Goal: Navigation & Orientation: Find specific page/section

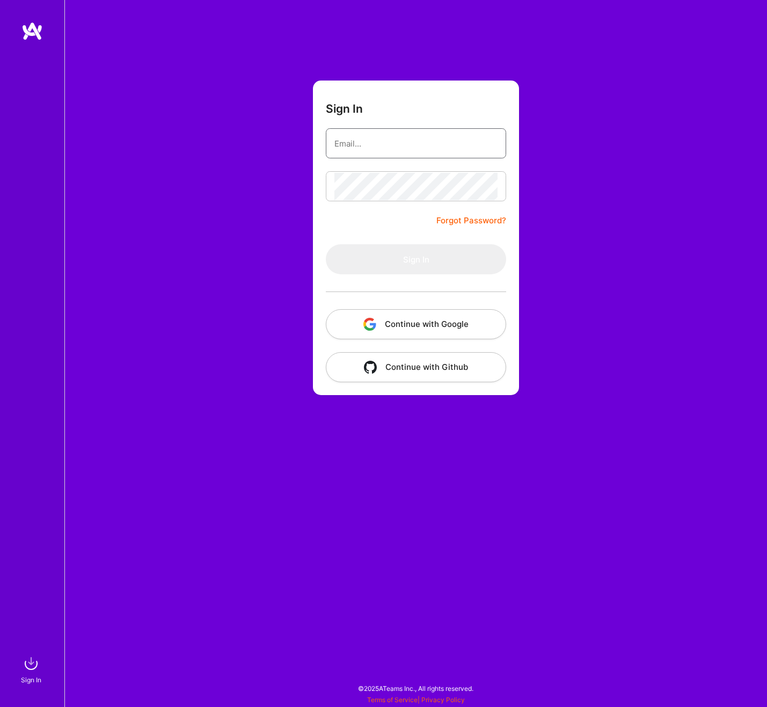
paste input "[PERSON_NAME][EMAIL_ADDRESS][DOMAIN_NAME]"
type input "[PERSON_NAME][EMAIL_ADDRESS][DOMAIN_NAME]"
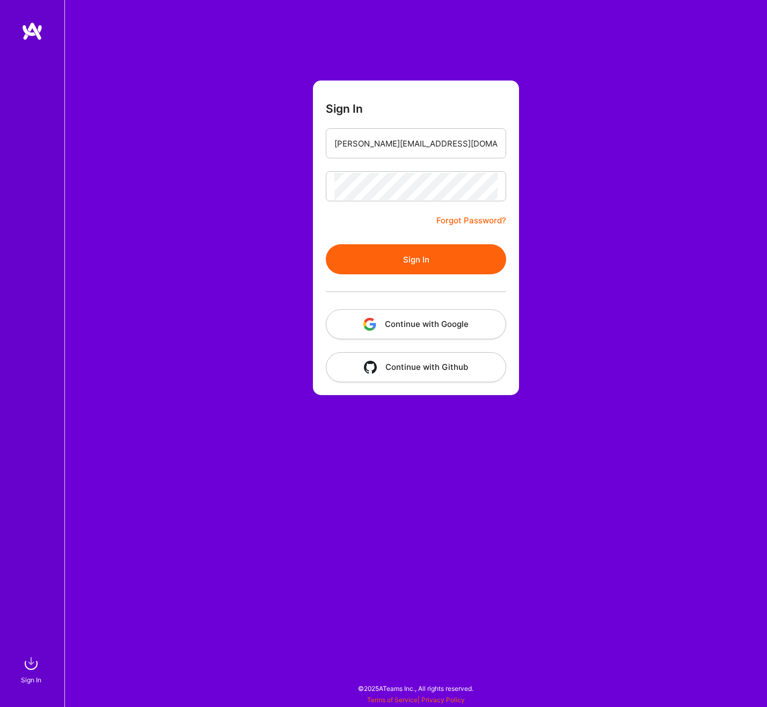
click at [412, 259] on button "Sign In" at bounding box center [416, 259] width 180 height 30
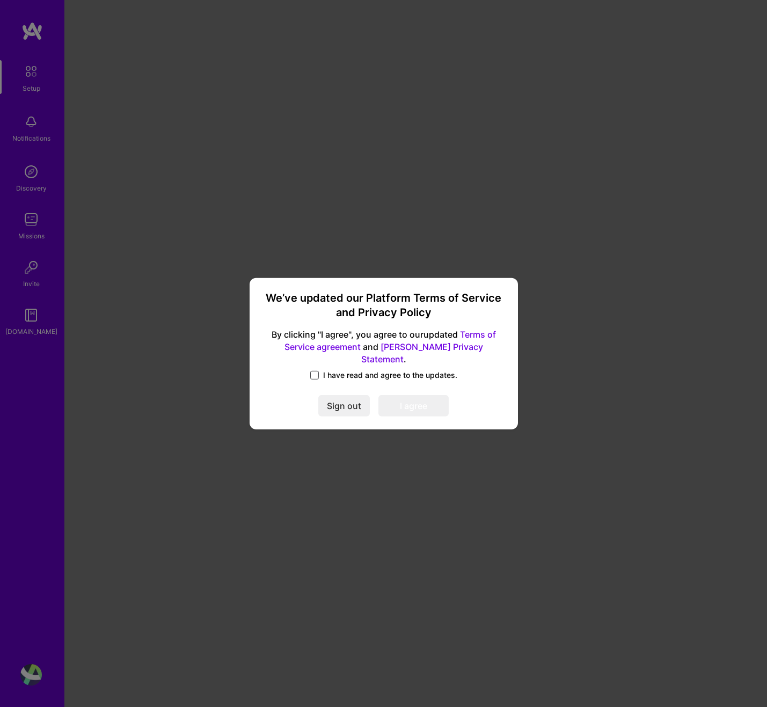
click at [316, 371] on span at bounding box center [314, 375] width 9 height 9
click at [0, 0] on input "I have read and agree to the updates." at bounding box center [0, 0] width 0 height 0
click at [417, 405] on button "I agree" at bounding box center [414, 405] width 70 height 21
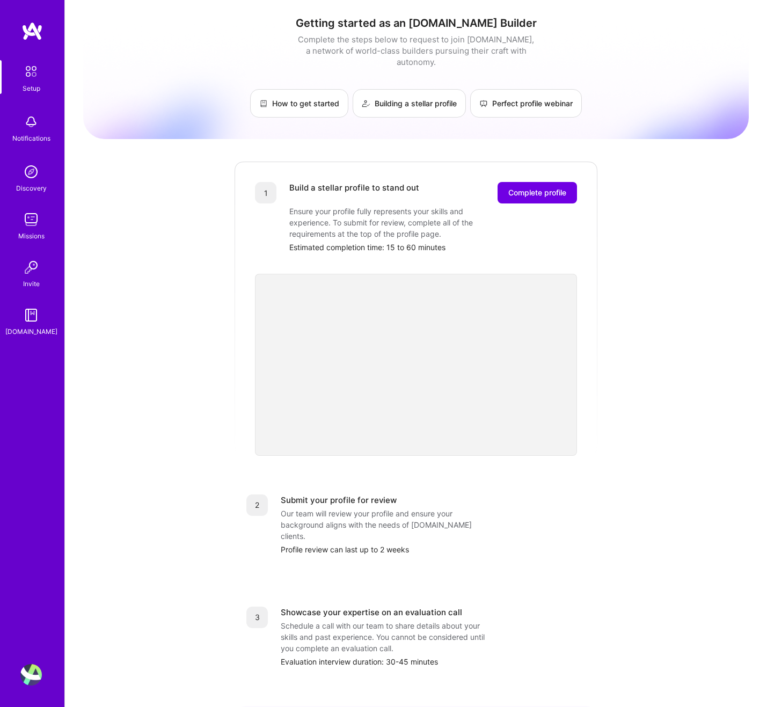
click at [30, 74] on img at bounding box center [31, 71] width 23 height 23
click at [25, 67] on img at bounding box center [31, 71] width 23 height 23
click at [32, 673] on img at bounding box center [30, 674] width 21 height 21
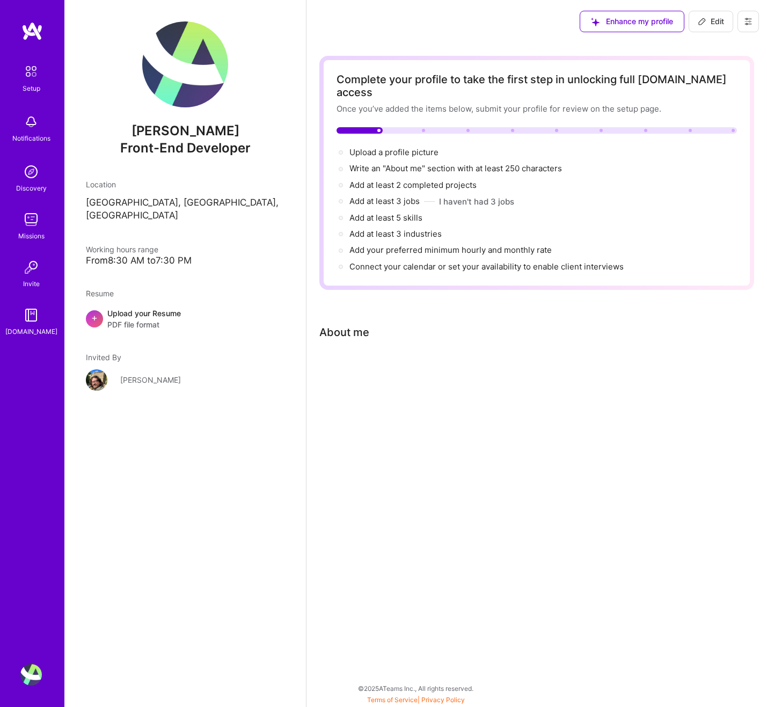
click at [750, 24] on icon at bounding box center [748, 21] width 9 height 9
click at [720, 49] on button "Settings" at bounding box center [719, 45] width 81 height 27
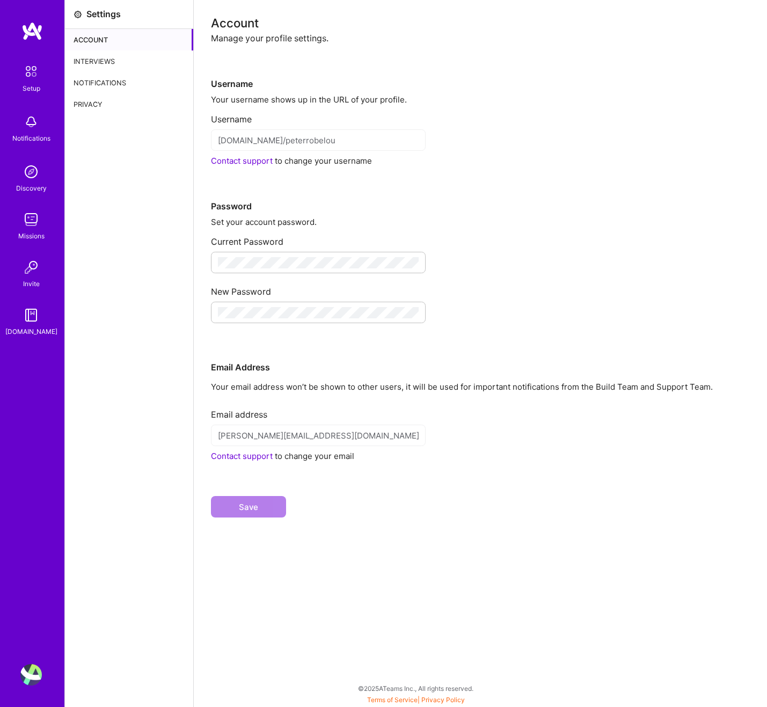
click at [127, 63] on div "Interviews" at bounding box center [129, 60] width 128 height 21
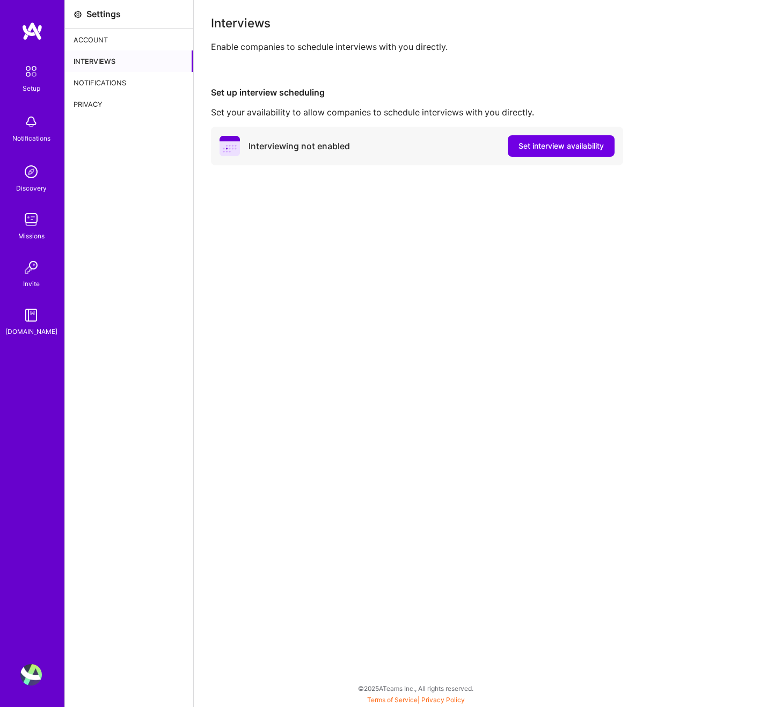
click at [106, 42] on div "Account" at bounding box center [129, 39] width 128 height 21
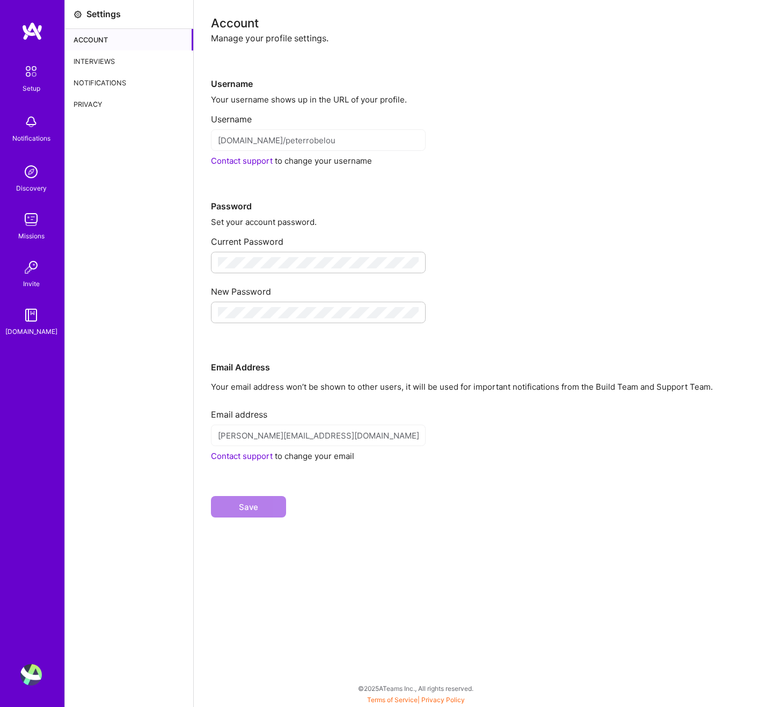
click at [90, 103] on div "Privacy" at bounding box center [129, 103] width 128 height 21
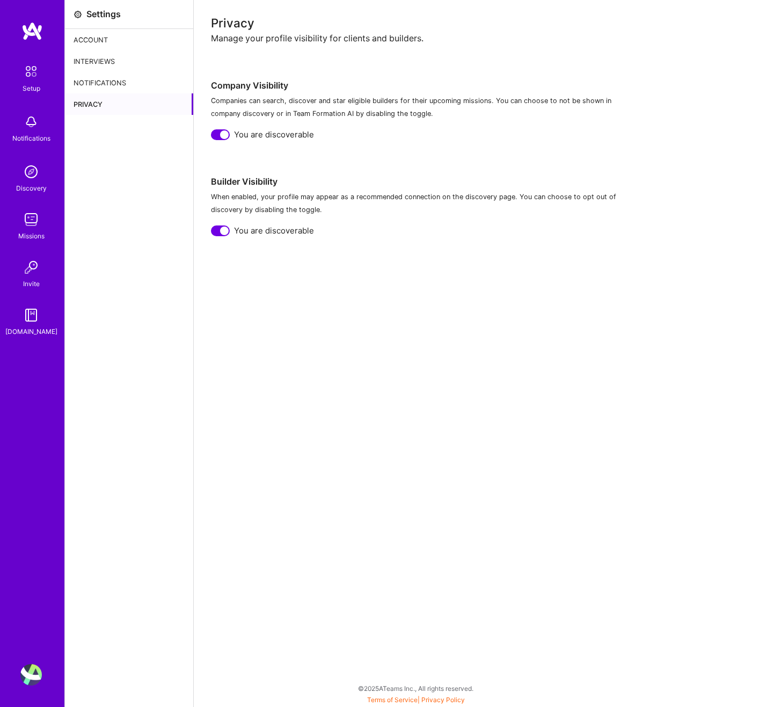
click at [99, 84] on div "Notifications" at bounding box center [129, 82] width 128 height 21
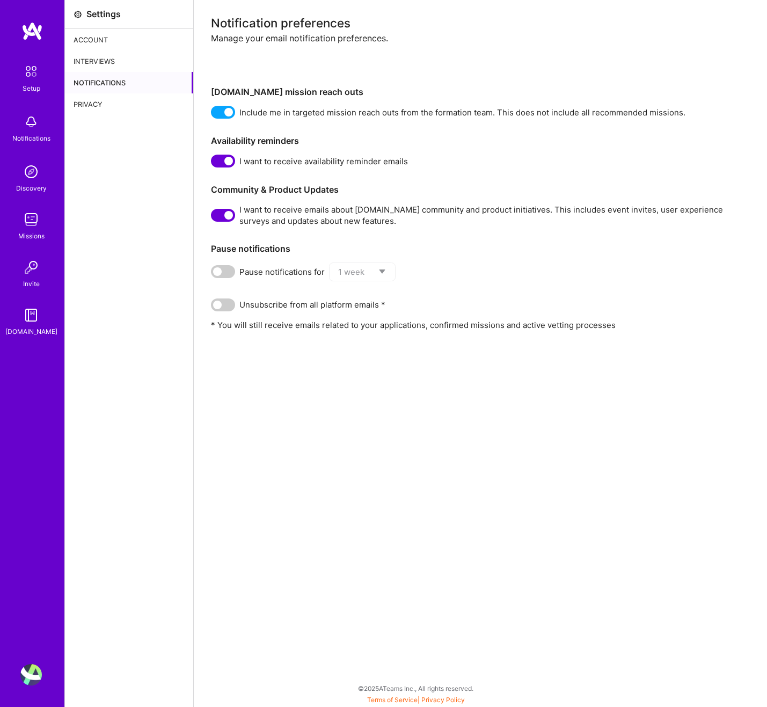
click at [94, 61] on div "Interviews" at bounding box center [129, 60] width 128 height 21
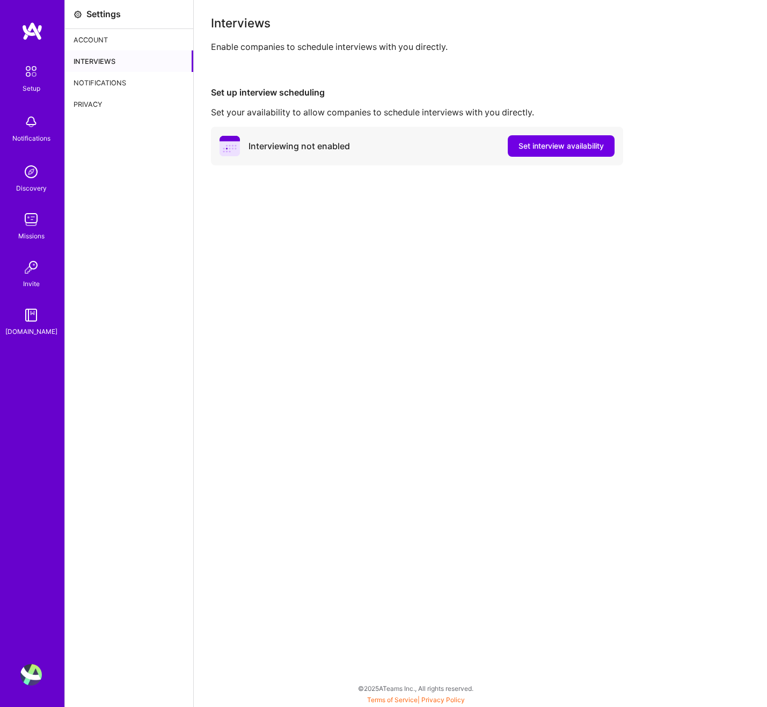
click at [93, 40] on div "Account" at bounding box center [129, 39] width 128 height 21
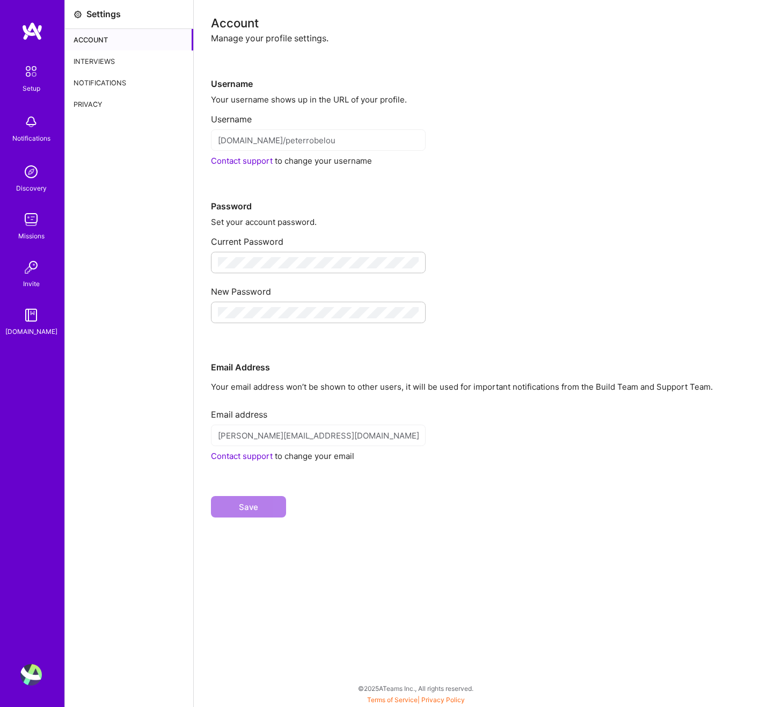
click at [29, 670] on img at bounding box center [30, 674] width 21 height 21
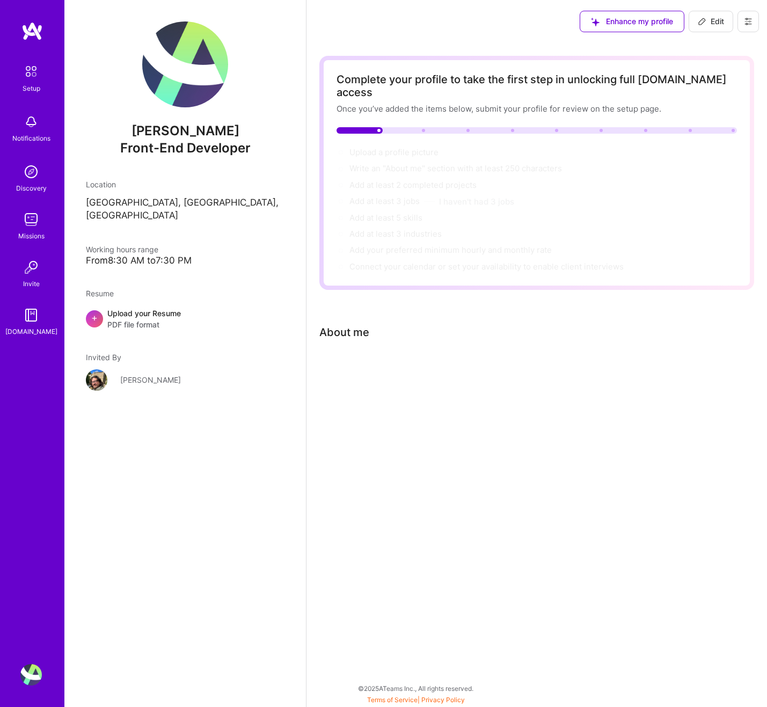
click at [130, 369] on link "[PERSON_NAME]" at bounding box center [185, 379] width 199 height 21
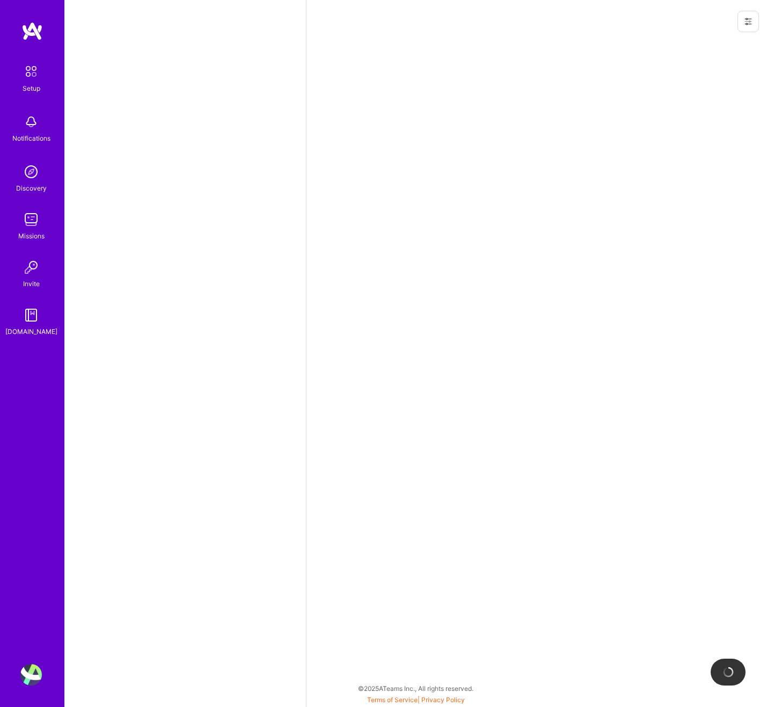
click at [33, 78] on img at bounding box center [31, 71] width 23 height 23
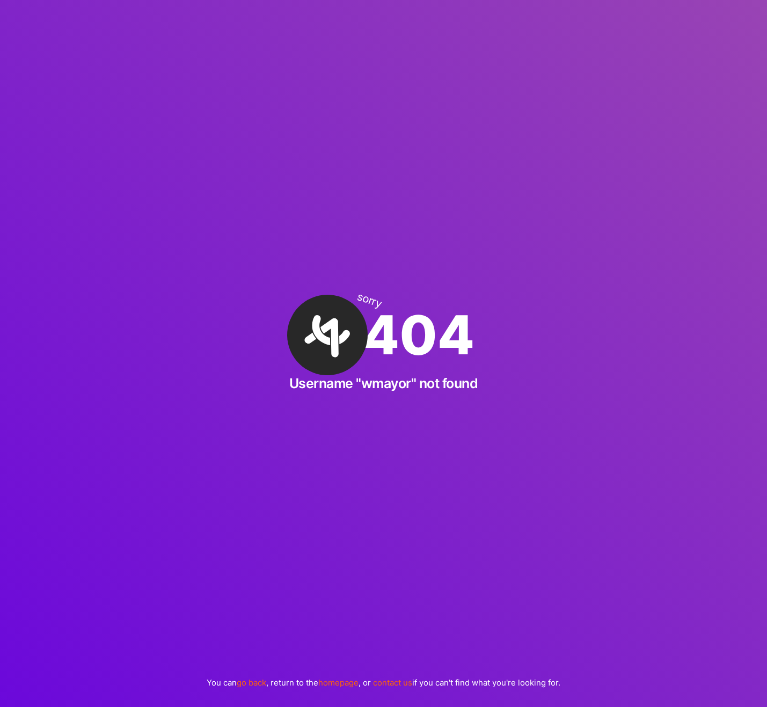
click at [253, 86] on div "sorry 404 Username "wmayor" not found You can go back , return to the homepage …" at bounding box center [383, 353] width 767 height 707
